Goal: Find specific fact: Find specific fact

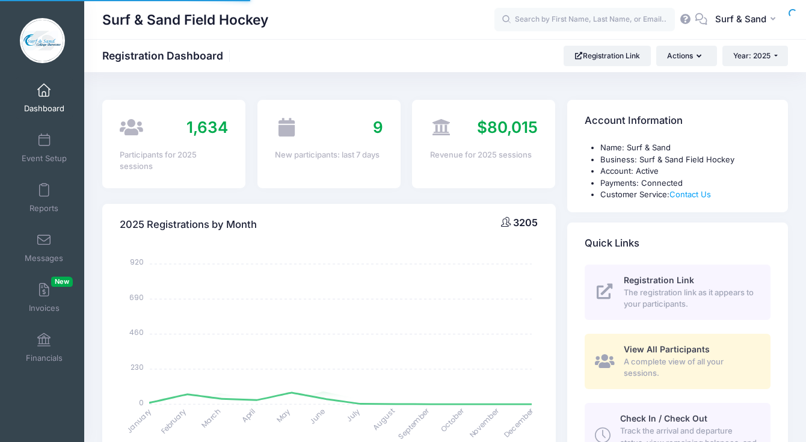
select select
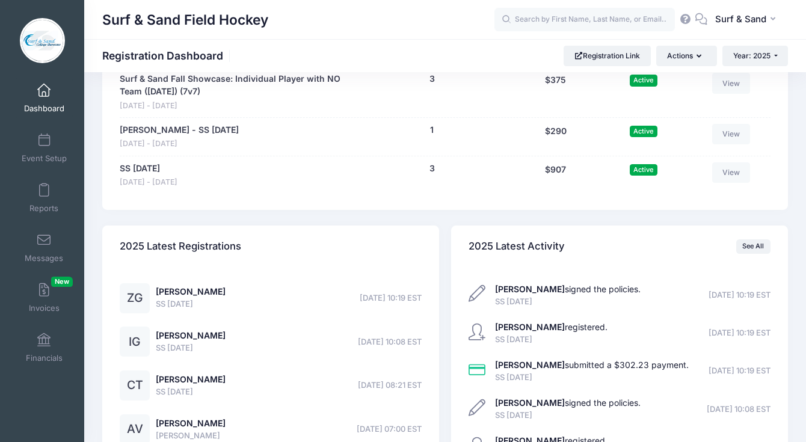
scroll to position [2789, 0]
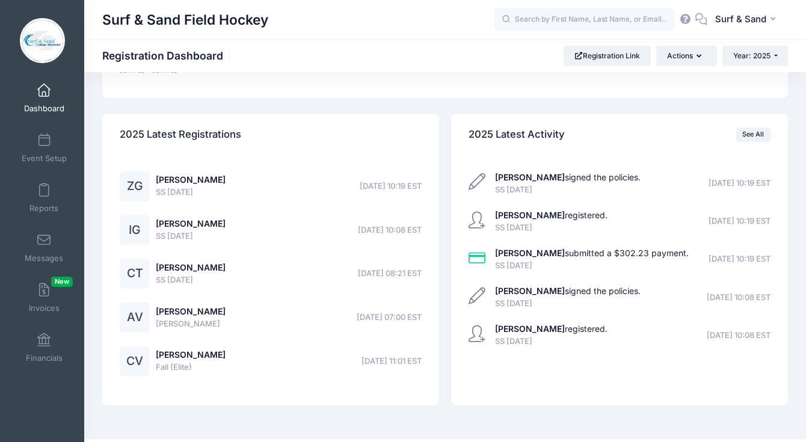
click at [733, 71] on link "View" at bounding box center [731, 60] width 38 height 20
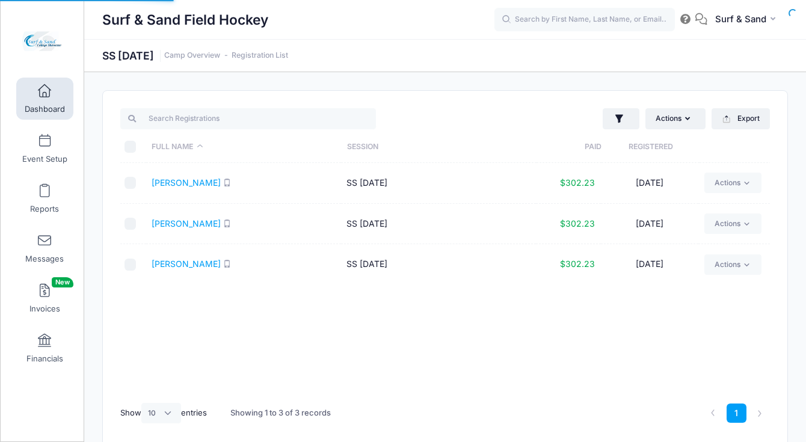
select select "10"
click at [192, 186] on link "[PERSON_NAME]" at bounding box center [185, 182] width 69 height 10
click at [188, 264] on link "[PERSON_NAME]" at bounding box center [185, 263] width 69 height 10
click at [288, 54] on link "Registration List" at bounding box center [259, 55] width 57 height 9
click at [288, 57] on link "Registration List" at bounding box center [259, 55] width 57 height 9
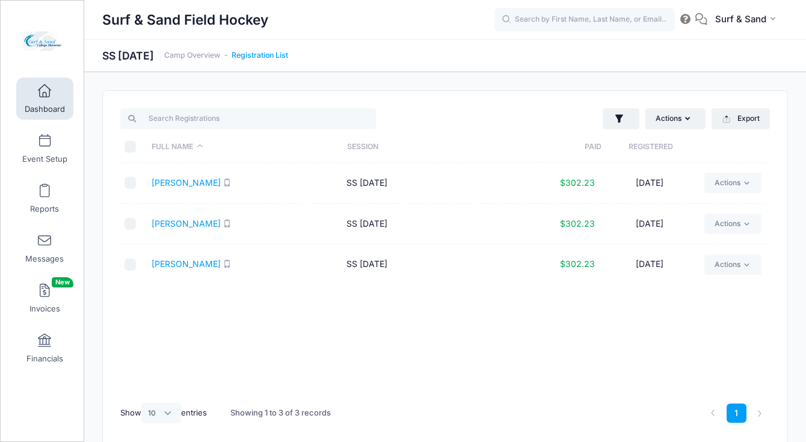
click at [288, 57] on link "Registration List" at bounding box center [259, 55] width 57 height 9
click at [288, 53] on link "Registration List" at bounding box center [259, 55] width 57 height 9
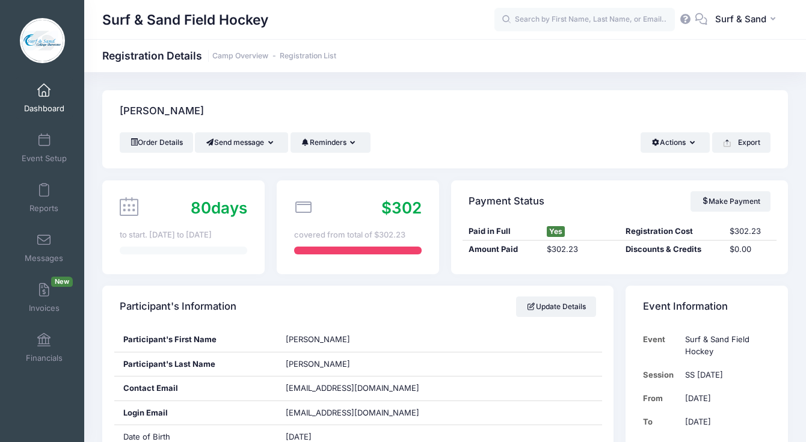
scroll to position [228, 0]
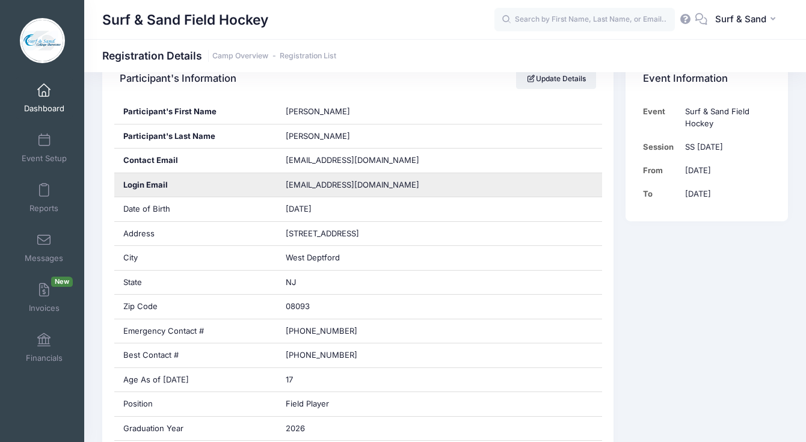
drag, startPoint x: 341, startPoint y: 185, endPoint x: 267, endPoint y: 183, distance: 74.6
click at [267, 183] on div "Login Email gibones@comcast.net" at bounding box center [358, 185] width 488 height 25
copy div "gibones@comcast.net"
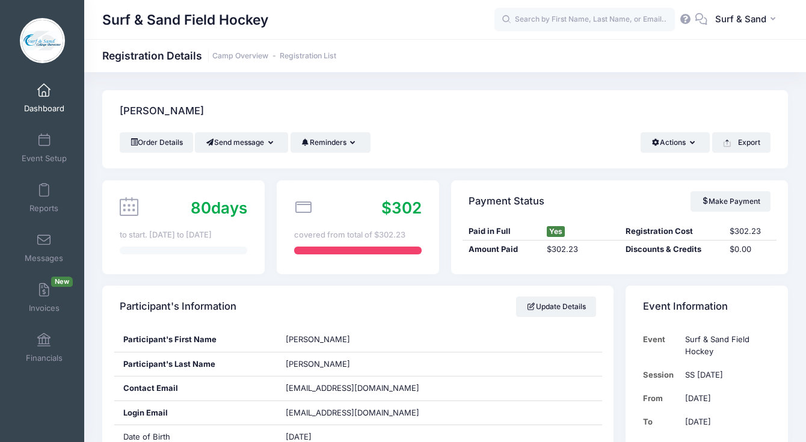
scroll to position [216, 0]
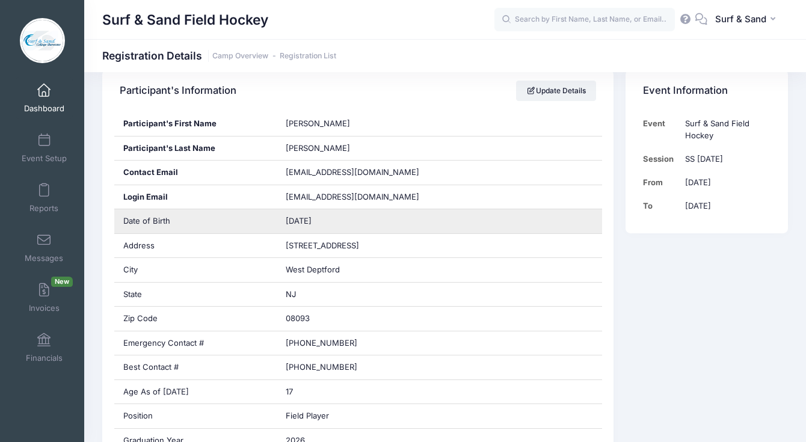
drag, startPoint x: 340, startPoint y: 222, endPoint x: 273, endPoint y: 222, distance: 67.3
click at [273, 222] on div "Date of Birth 12/24/2007" at bounding box center [358, 221] width 488 height 25
copy div "12/24/2007"
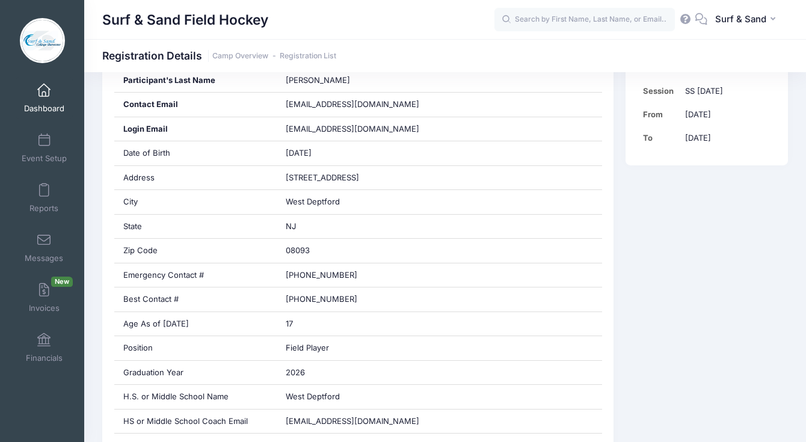
scroll to position [382, 0]
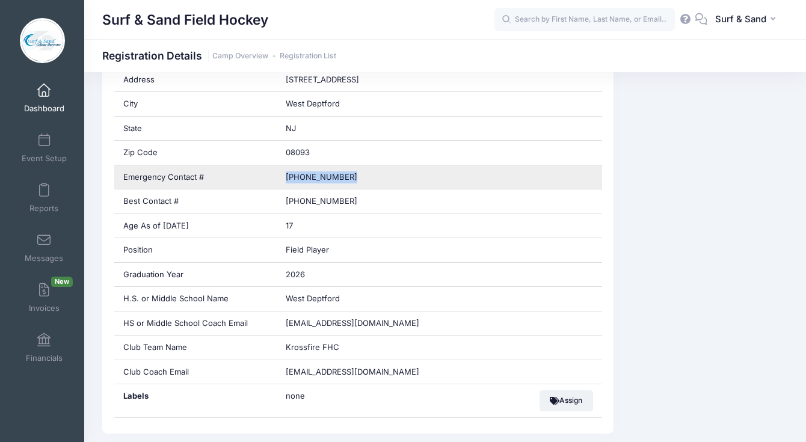
drag, startPoint x: 329, startPoint y: 174, endPoint x: 275, endPoint y: 174, distance: 54.1
click at [275, 174] on div "Emergency Contact # (856) 473-8471" at bounding box center [358, 177] width 488 height 25
copy div "(856) 473-8471"
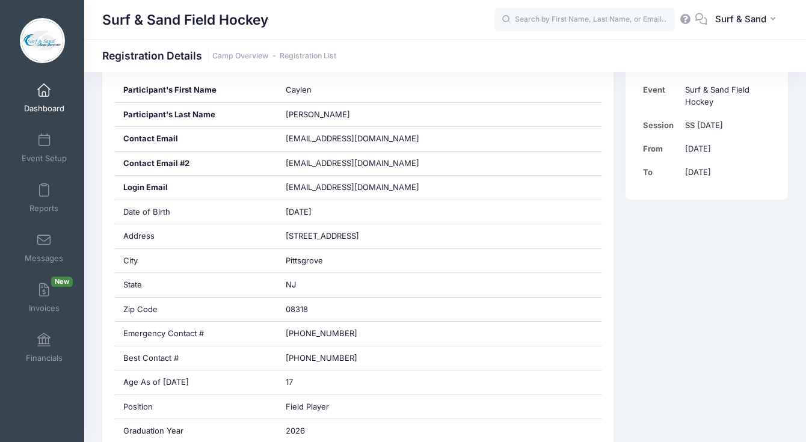
scroll to position [247, 0]
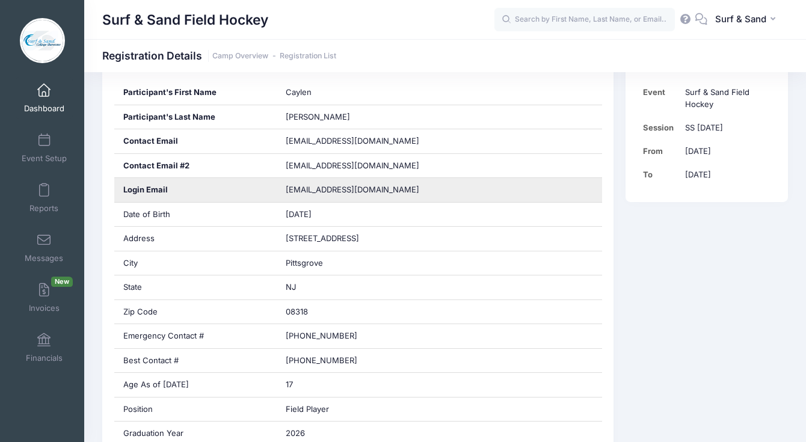
drag, startPoint x: 386, startPoint y: 192, endPoint x: 252, endPoint y: 192, distance: 133.5
click at [252, 192] on div "Login Email cld4240@hotmail.com" at bounding box center [358, 190] width 488 height 25
copy div "cld4240@hotmail.com"
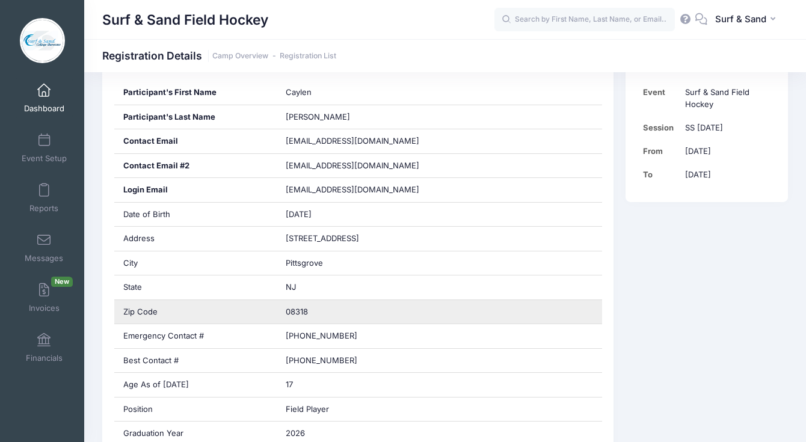
scroll to position [255, 0]
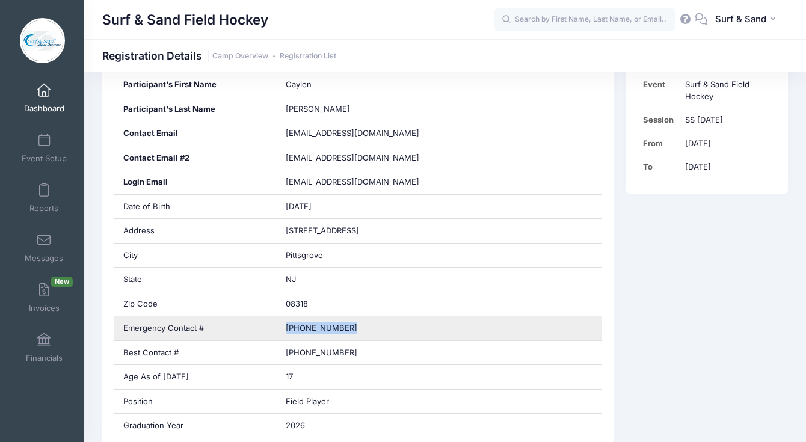
drag, startPoint x: 301, startPoint y: 330, endPoint x: 269, endPoint y: 330, distance: 32.5
click at [269, 330] on div "Emergency Contact # (609) 364-0604" at bounding box center [358, 328] width 488 height 25
copy div "(609) 364-0604"
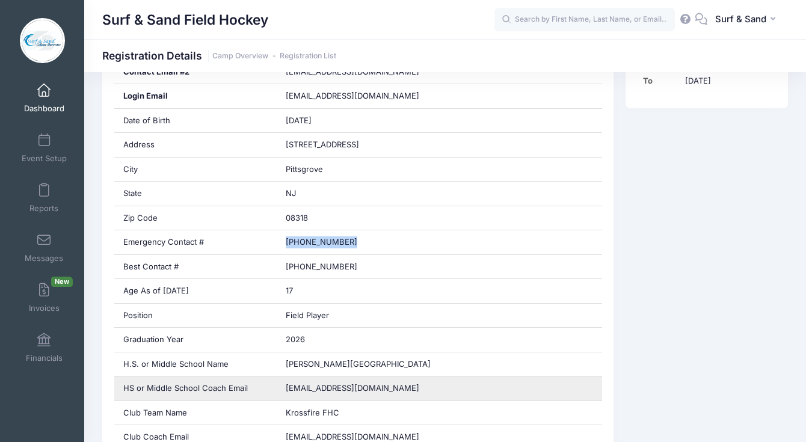
scroll to position [0, 0]
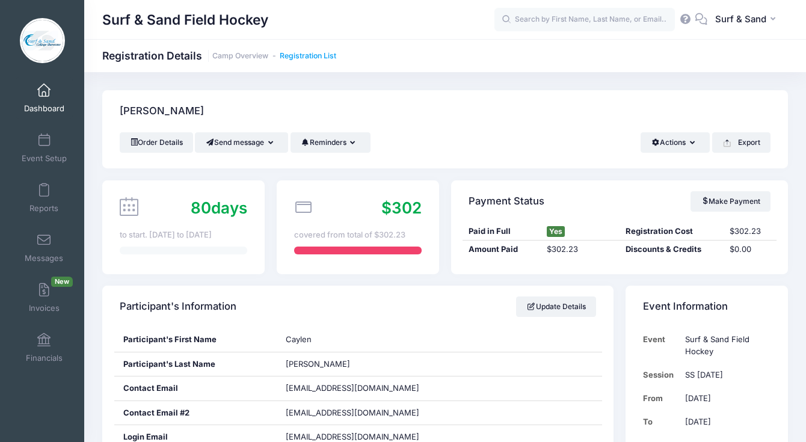
click at [314, 58] on link "Registration List" at bounding box center [308, 56] width 57 height 9
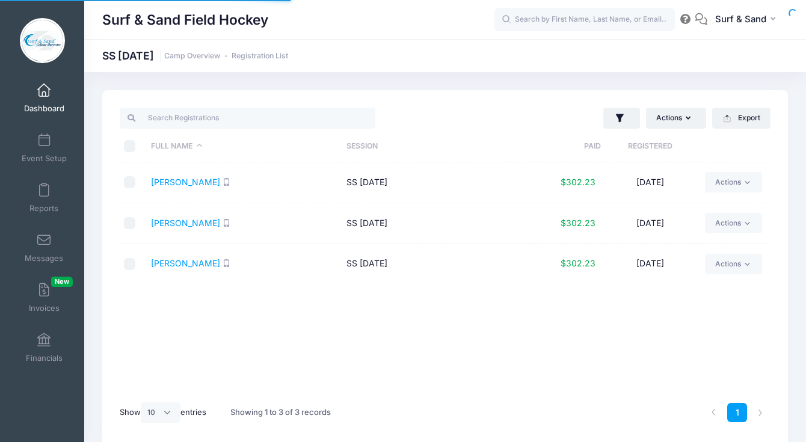
select select "10"
click at [273, 51] on h1 "SS [DATE] Camp Overview Registration List" at bounding box center [195, 55] width 186 height 13
click at [220, 56] on link "Camp Overview" at bounding box center [192, 56] width 56 height 9
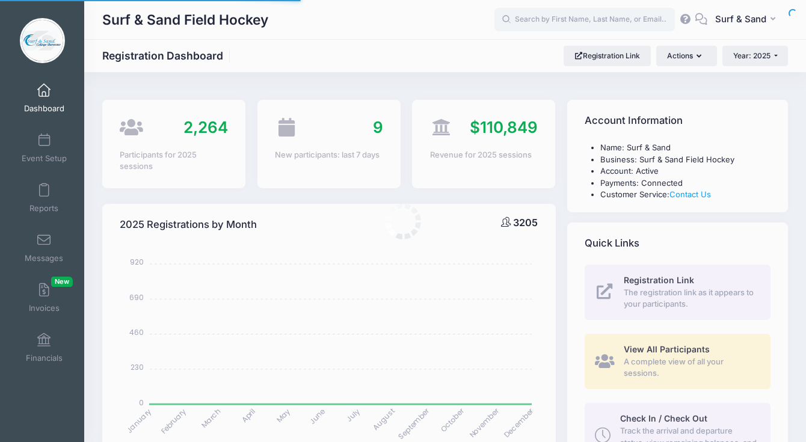
select select
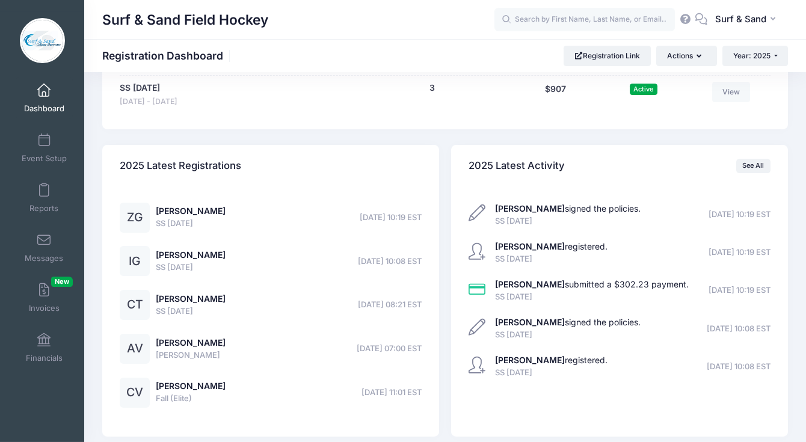
scroll to position [2699, 0]
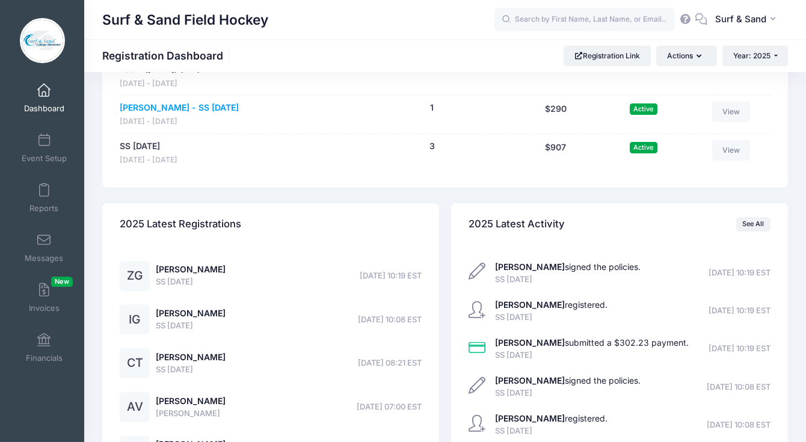
click at [216, 114] on link "[PERSON_NAME] - SS [DATE]" at bounding box center [179, 108] width 119 height 13
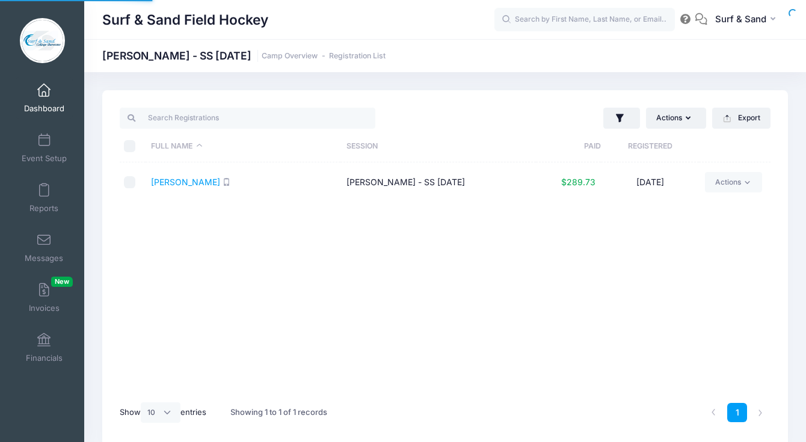
select select "10"
click at [199, 185] on link "[PERSON_NAME]" at bounding box center [185, 182] width 69 height 10
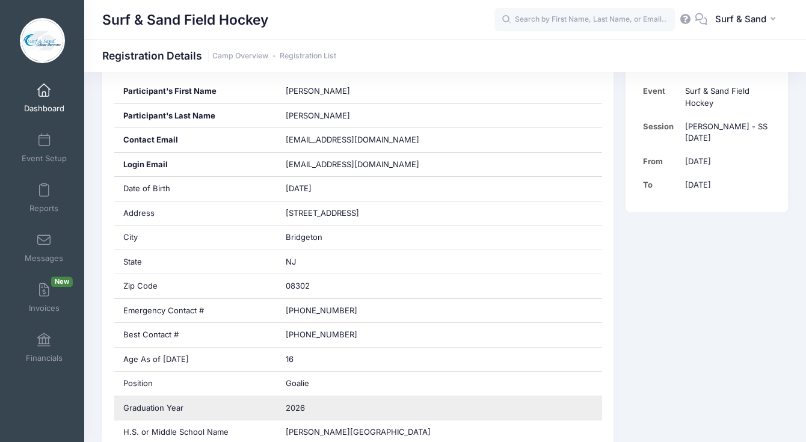
scroll to position [219, 0]
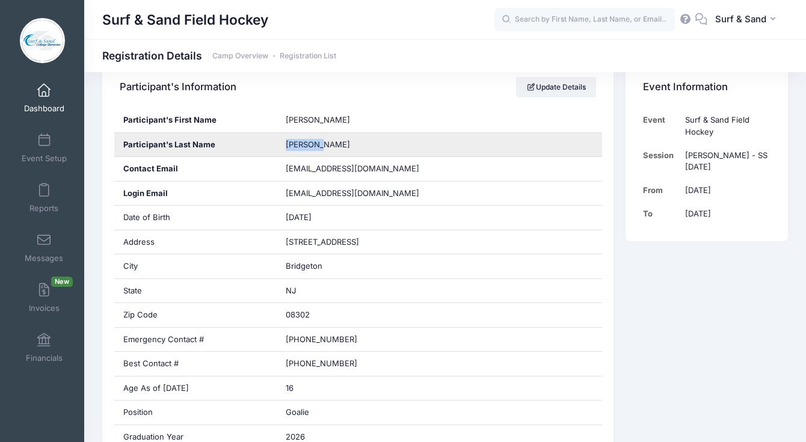
drag, startPoint x: 323, startPoint y: 144, endPoint x: 255, endPoint y: 144, distance: 67.9
click at [255, 144] on div "Participant's Last Name [PERSON_NAME]" at bounding box center [358, 145] width 488 height 25
copy div "[PERSON_NAME]"
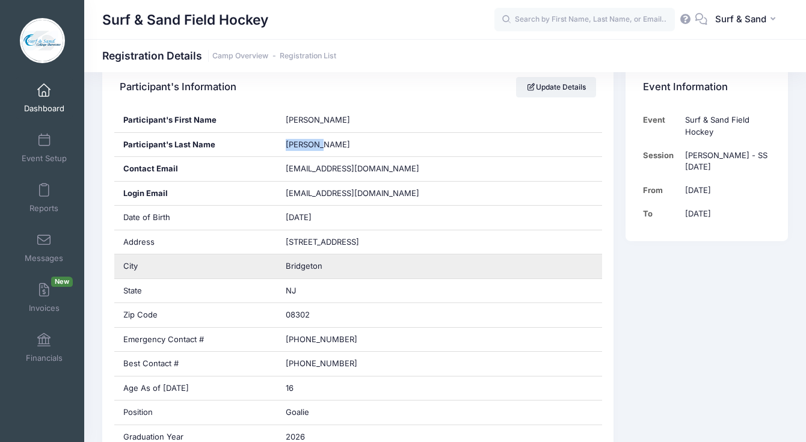
scroll to position [397, 0]
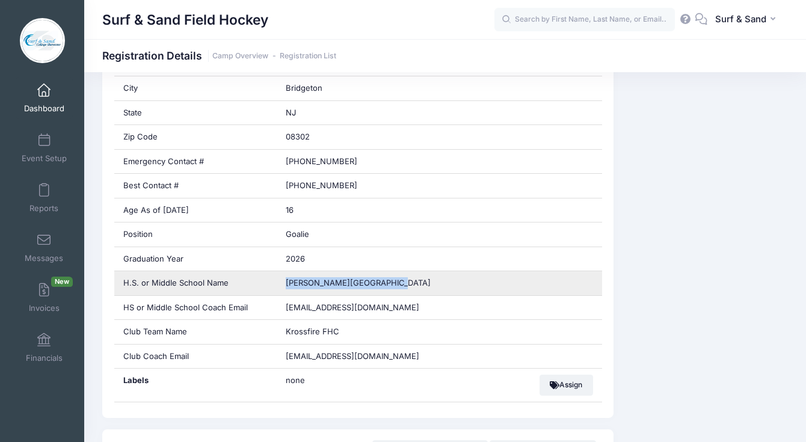
drag, startPoint x: 387, startPoint y: 285, endPoint x: 245, endPoint y: 280, distance: 142.6
click at [245, 280] on div "H.S. or Middle School Name [PERSON_NAME][GEOGRAPHIC_DATA]" at bounding box center [358, 283] width 488 height 25
copy div "[PERSON_NAME][GEOGRAPHIC_DATA]"
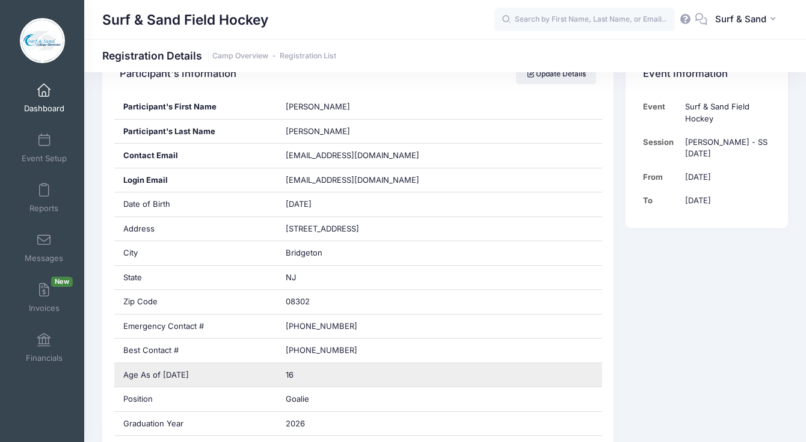
scroll to position [86, 0]
